Goal: Task Accomplishment & Management: Use online tool/utility

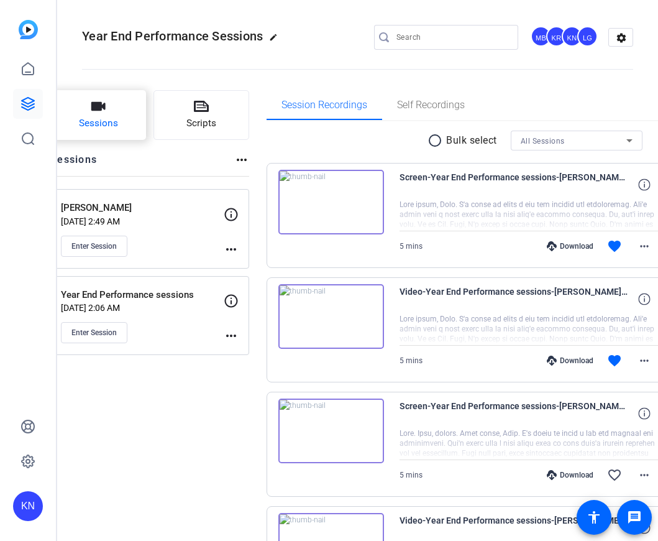
click at [106, 108] on icon "button" at bounding box center [98, 106] width 14 height 9
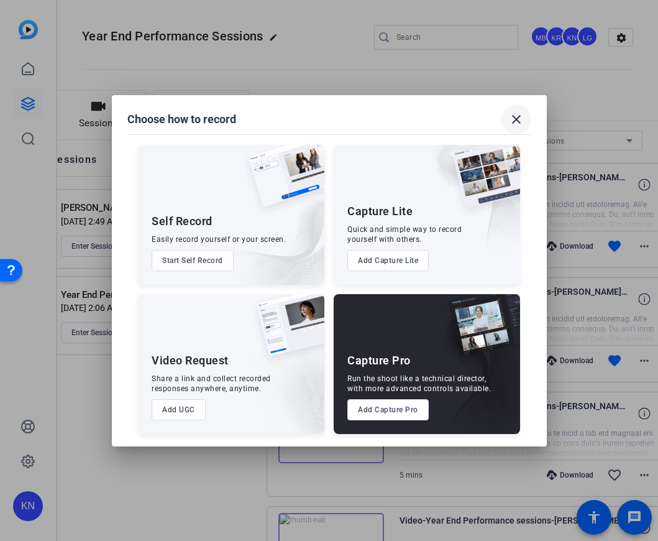
click at [516, 119] on mat-icon "close" at bounding box center [516, 119] width 15 height 15
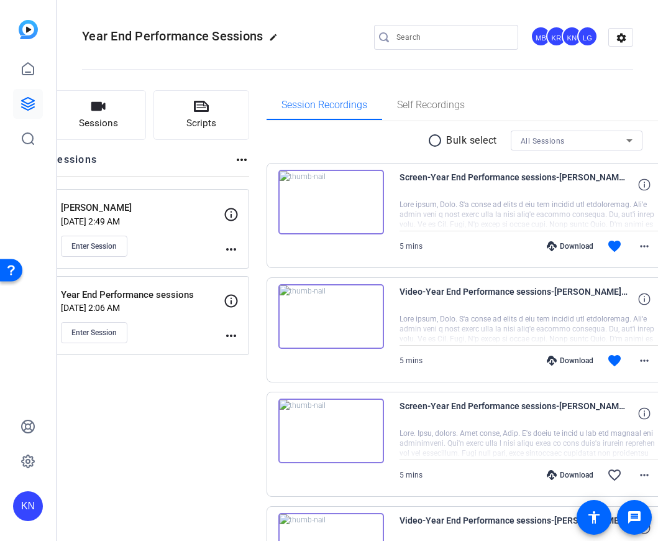
click at [562, 39] on div "KN" at bounding box center [572, 36] width 21 height 21
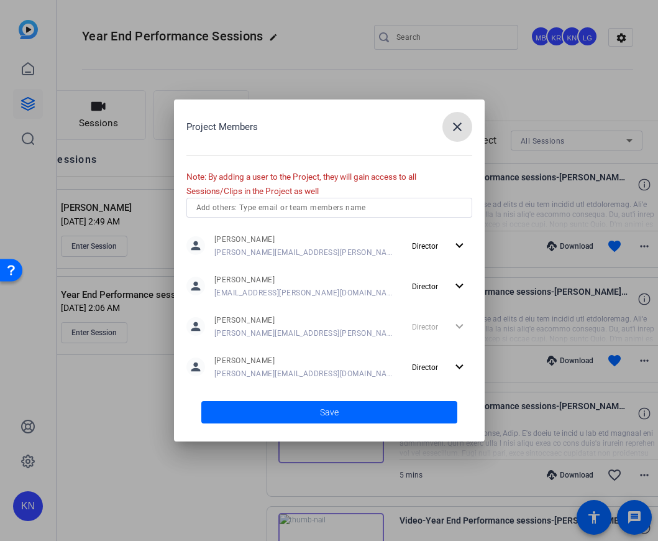
click at [546, 55] on div at bounding box center [329, 270] width 658 height 541
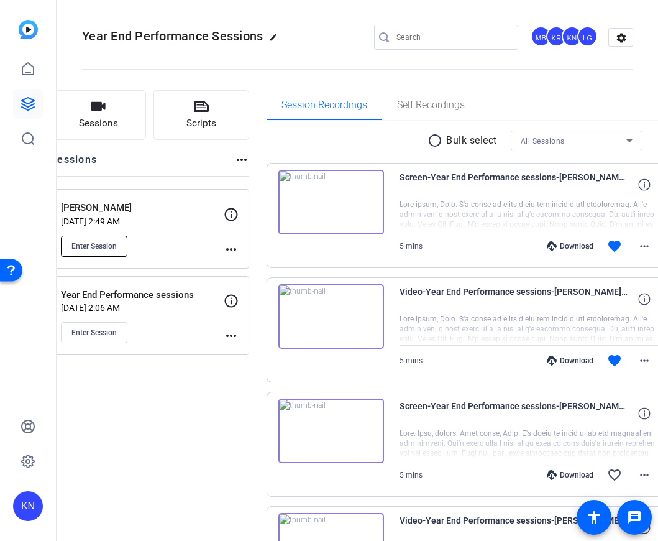
click at [117, 247] on span "Enter Session" at bounding box center [93, 246] width 45 height 10
click at [117, 337] on span "Enter Session" at bounding box center [93, 333] width 45 height 10
click at [464, 104] on span "Self Recordings" at bounding box center [431, 105] width 68 height 10
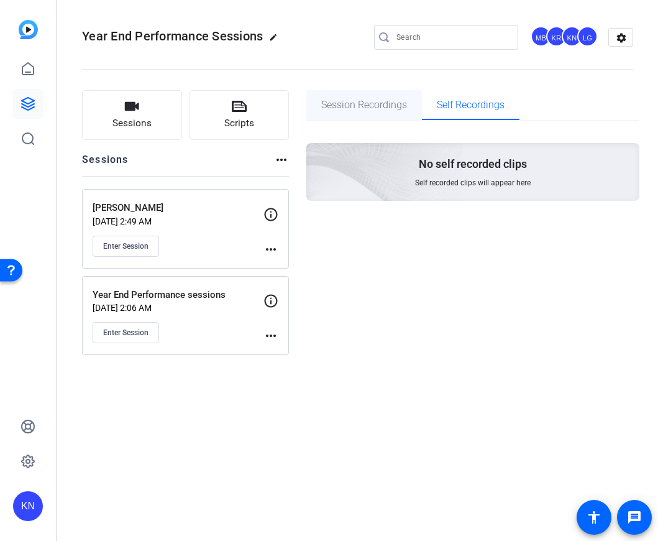
click at [377, 105] on span "Session Recordings" at bounding box center [364, 105] width 86 height 10
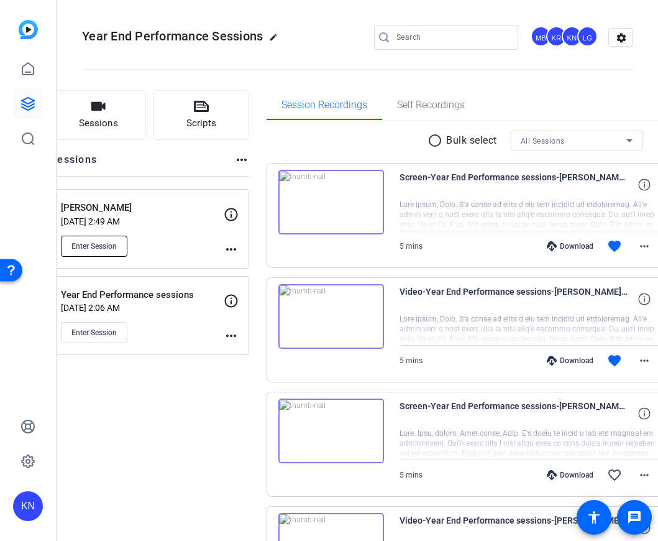
click at [117, 247] on span "Enter Session" at bounding box center [93, 246] width 45 height 10
click at [117, 331] on span "Enter Session" at bounding box center [93, 333] width 45 height 10
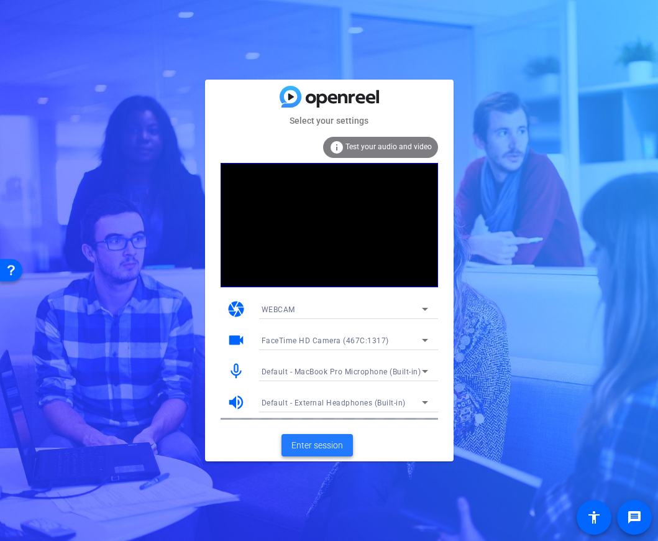
click at [323, 441] on span "Enter session" at bounding box center [318, 445] width 52 height 13
click at [337, 447] on span "Enter session" at bounding box center [318, 445] width 52 height 13
click at [328, 439] on span "Enter session" at bounding box center [318, 445] width 52 height 13
click at [330, 436] on span at bounding box center [317, 445] width 71 height 30
